Goal: Transaction & Acquisition: Purchase product/service

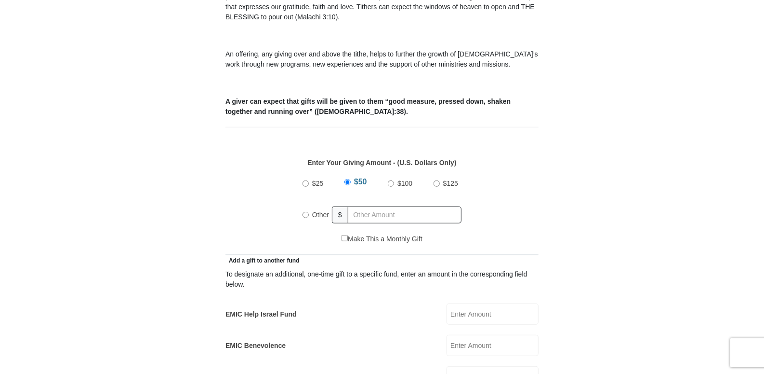
scroll to position [337, 0]
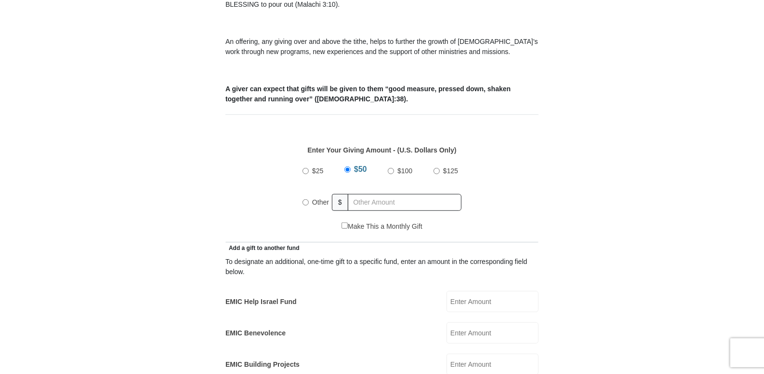
click at [306, 199] on input "Other" at bounding box center [306, 202] width 6 height 6
radio input "true"
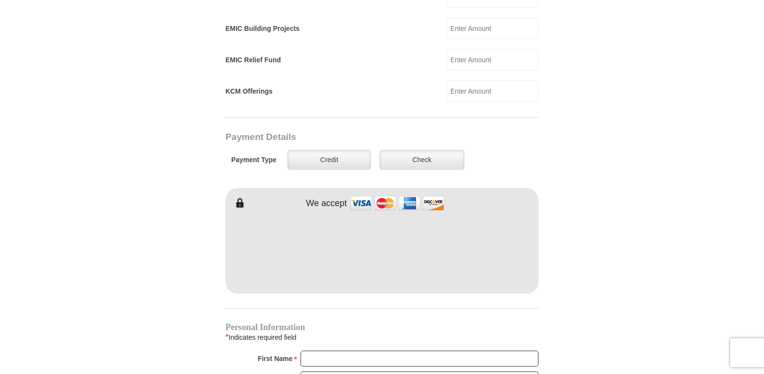
scroll to position [691, 0]
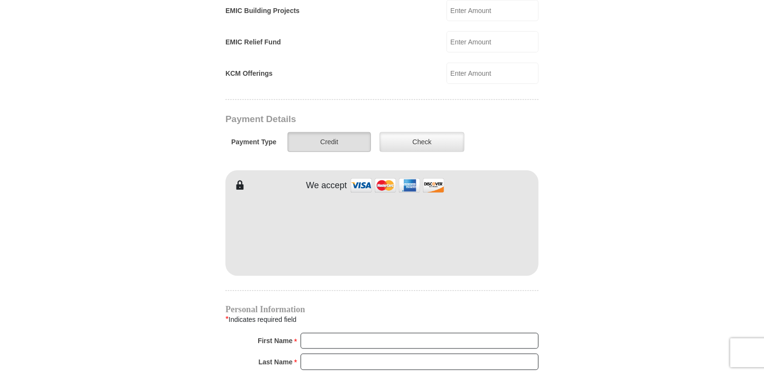
type input "620.00"
click at [320, 132] on label "Credit" at bounding box center [329, 142] width 83 height 20
click at [0, 0] on input "Credit" at bounding box center [0, 0] width 0 height 0
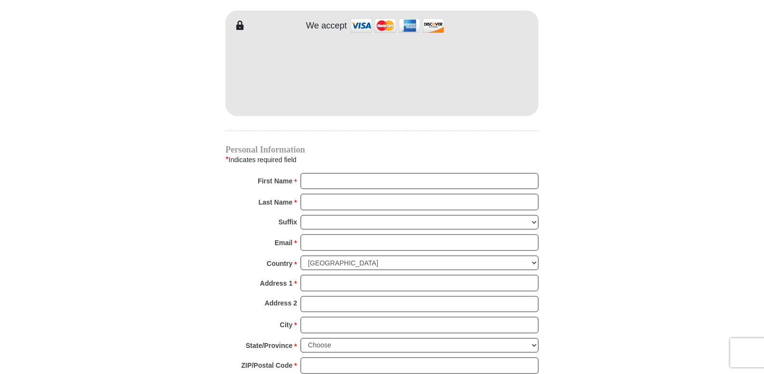
scroll to position [851, 0]
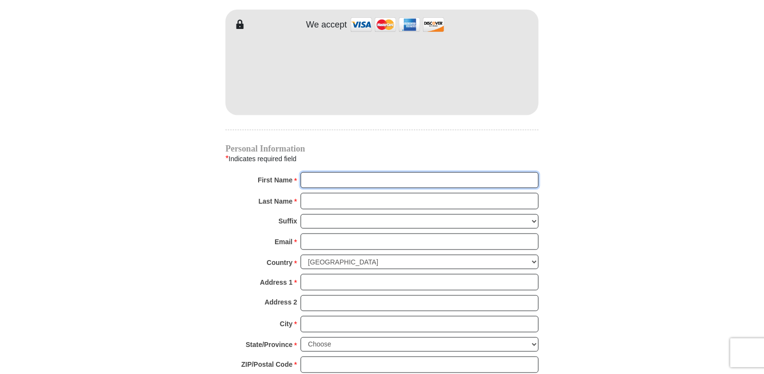
click at [312, 172] on input "First Name *" at bounding box center [420, 180] width 238 height 16
type input "k"
type input "Kasslane"
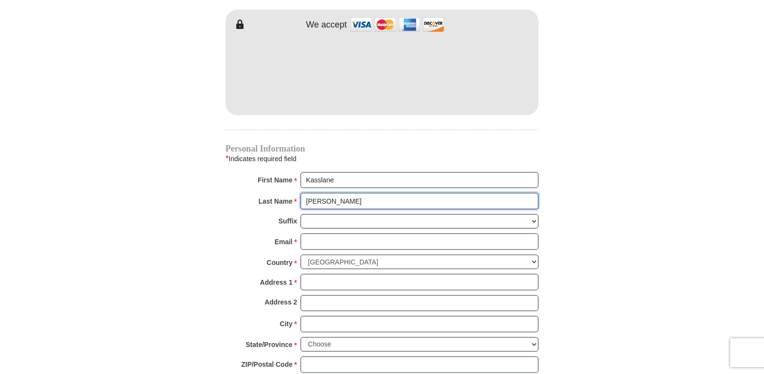
type input "[PERSON_NAME]"
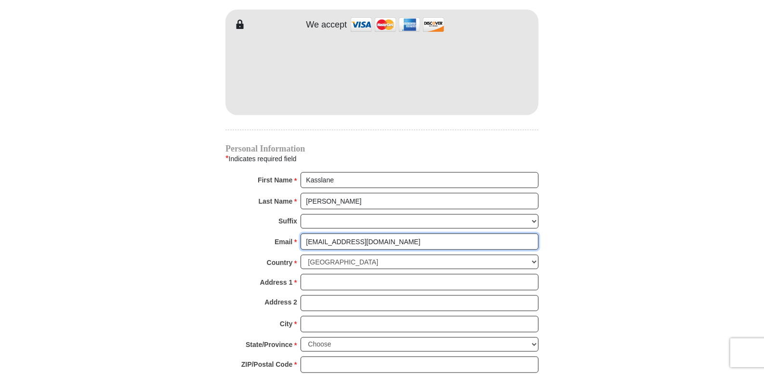
type input "[EMAIL_ADDRESS][DOMAIN_NAME]"
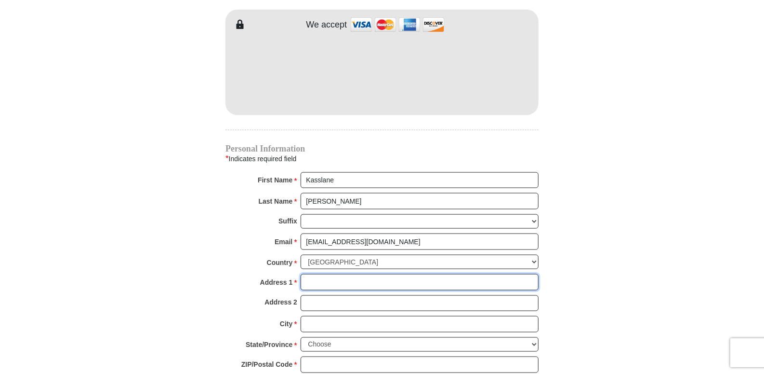
drag, startPoint x: 313, startPoint y: 267, endPoint x: 373, endPoint y: 259, distance: 59.8
click at [316, 274] on input "Address 1 *" at bounding box center [420, 282] width 238 height 16
type input "PO Box 306"
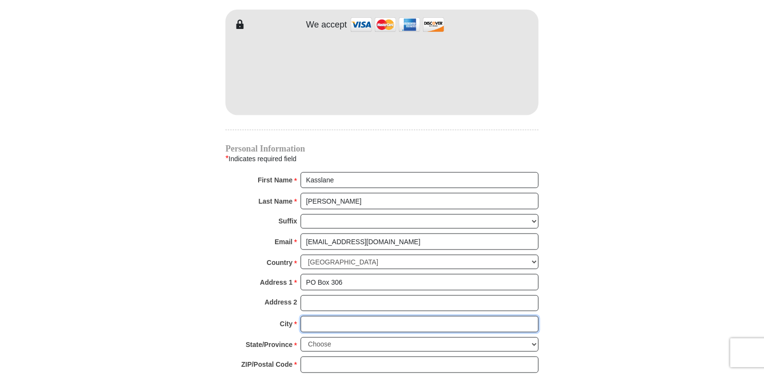
drag, startPoint x: 307, startPoint y: 310, endPoint x: 345, endPoint y: 298, distance: 39.3
click at [307, 316] on input "City *" at bounding box center [420, 324] width 238 height 16
type input "[PERSON_NAME]"
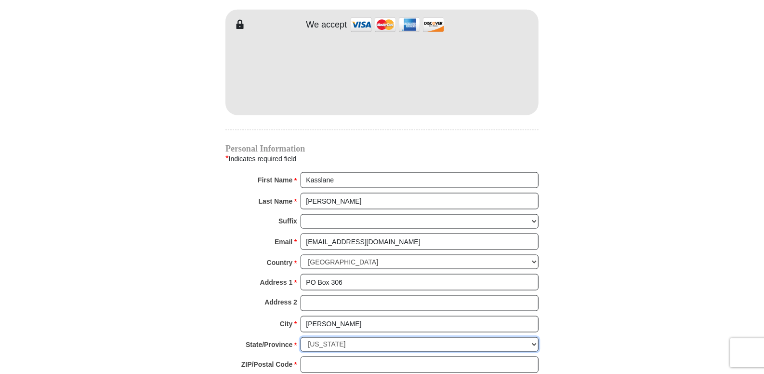
select select "[GEOGRAPHIC_DATA]"
type input "78873"
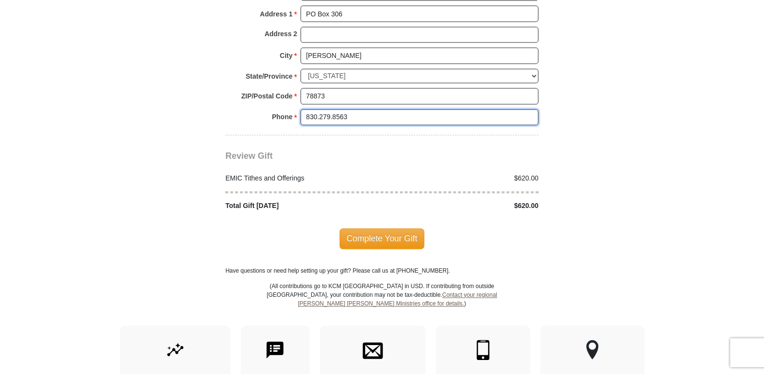
scroll to position [1128, 0]
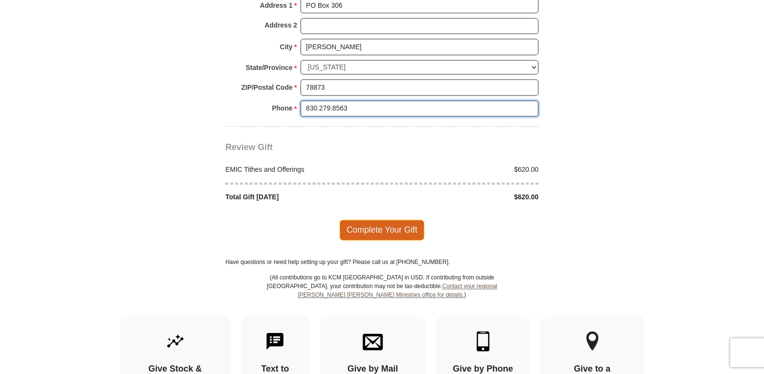
type input "830.279.8563"
click at [357, 220] on span "Complete Your Gift" at bounding box center [382, 230] width 85 height 20
